Goal: Transaction & Acquisition: Purchase product/service

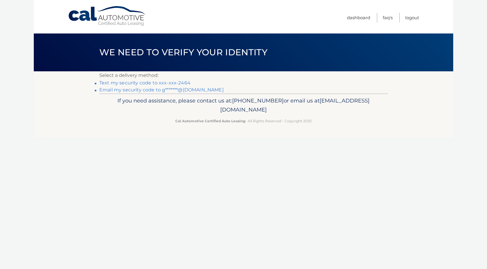
click at [151, 84] on link "Text my security code to xxx-xxx-2464" at bounding box center [144, 83] width 91 height 6
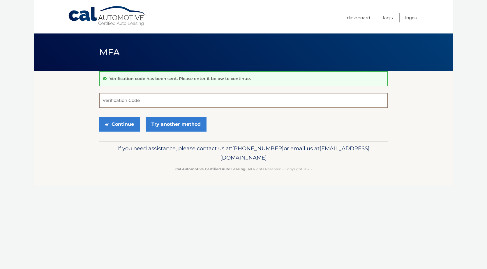
click at [145, 100] on input "Verification Code" at bounding box center [243, 100] width 288 height 15
type input "198764"
click at [99, 117] on button "Continue" at bounding box center [119, 124] width 40 height 15
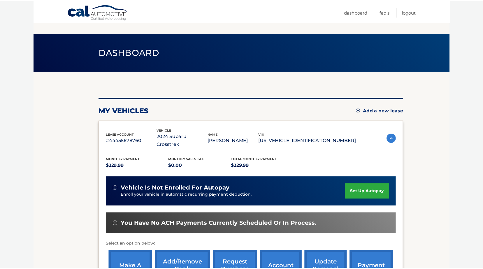
scroll to position [58, 0]
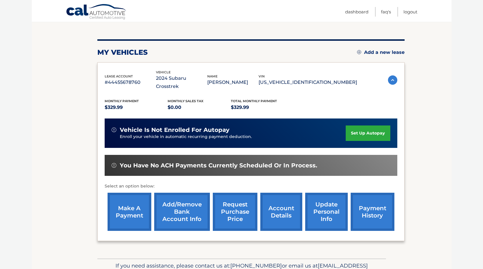
click at [127, 204] on link "make a payment" at bounding box center [129, 212] width 44 height 38
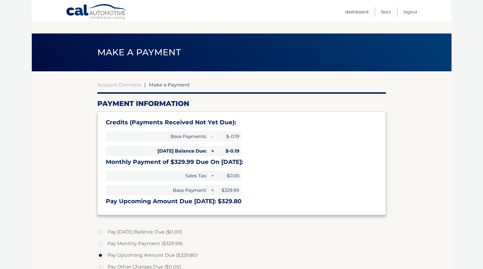
select select "Njg1YmZiZDgtZGE0Mi00MDkwLTkyYjctYjZhYjY4NTczMGVj"
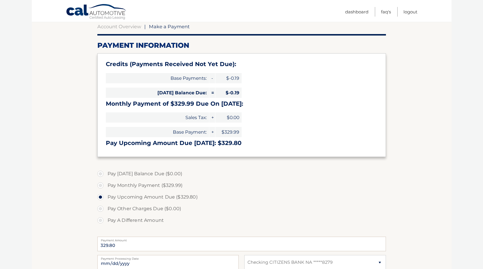
click at [101, 222] on label "Pay A Different Amount" at bounding box center [241, 221] width 288 height 12
click at [101, 222] on input "Pay A Different Amount" at bounding box center [103, 219] width 6 height 9
radio input "true"
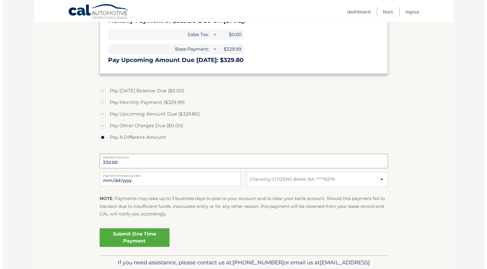
scroll to position [146, 0]
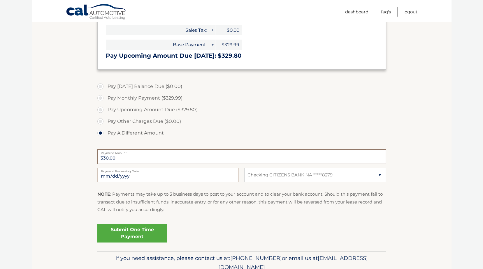
type input "330.00"
click at [143, 174] on input "2025-10-07" at bounding box center [167, 175] width 141 height 15
type input "2025-10-08"
click at [141, 233] on link "Submit One Time Payment" at bounding box center [132, 233] width 70 height 19
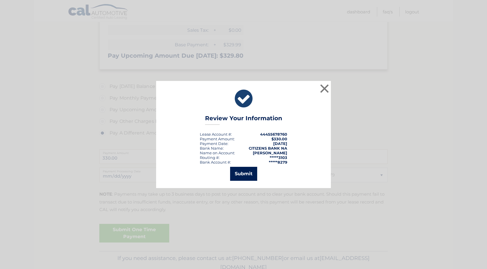
click at [247, 174] on button "Submit" at bounding box center [243, 174] width 27 height 14
